Goal: Task Accomplishment & Management: Manage account settings

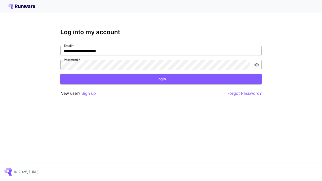
type input "**********"
click at [161, 79] on button "Login" at bounding box center [161, 79] width 202 height 10
